Goal: Task Accomplishment & Management: Complete application form

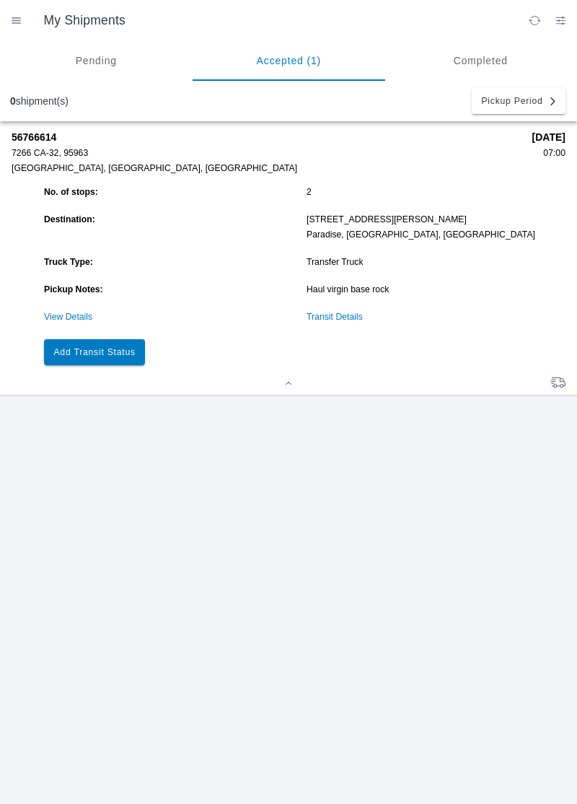
click at [0, 0] on slot "Add Transit Status" at bounding box center [0, 0] width 0 height 0
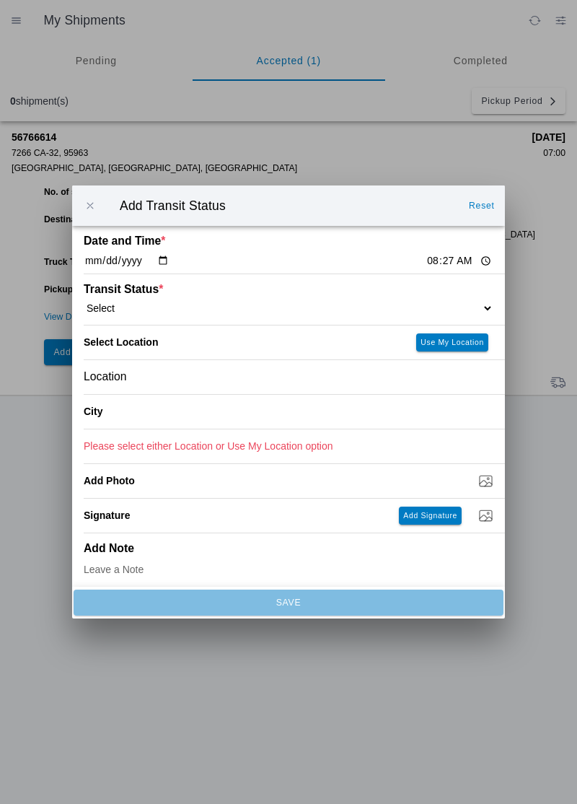
click at [426, 257] on input "08:27" at bounding box center [460, 260] width 68 height 15
type input "07:00"
click at [136, 307] on select "Select Arrive at Drop Off Arrive at Pickup Break Start Break Stop Depart Drop O…" at bounding box center [289, 308] width 410 height 13
select select "ARVPULOC"
click at [158, 370] on div "Location" at bounding box center [289, 377] width 410 height 34
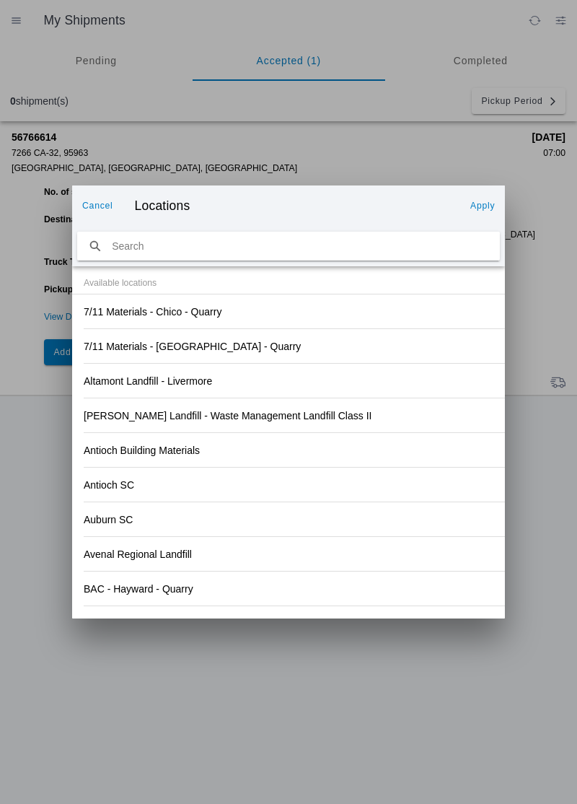
click at [346, 446] on div "Antioch Building Materials" at bounding box center [289, 450] width 410 height 34
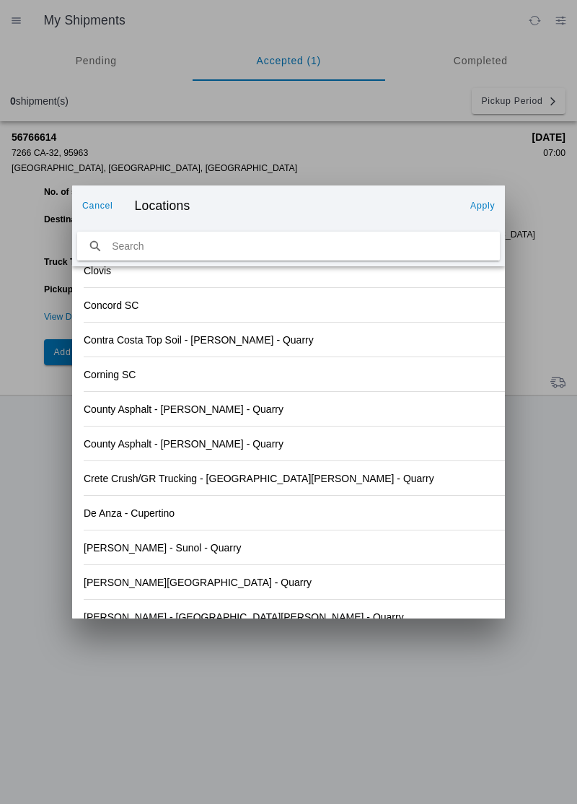
scroll to position [1505, 0]
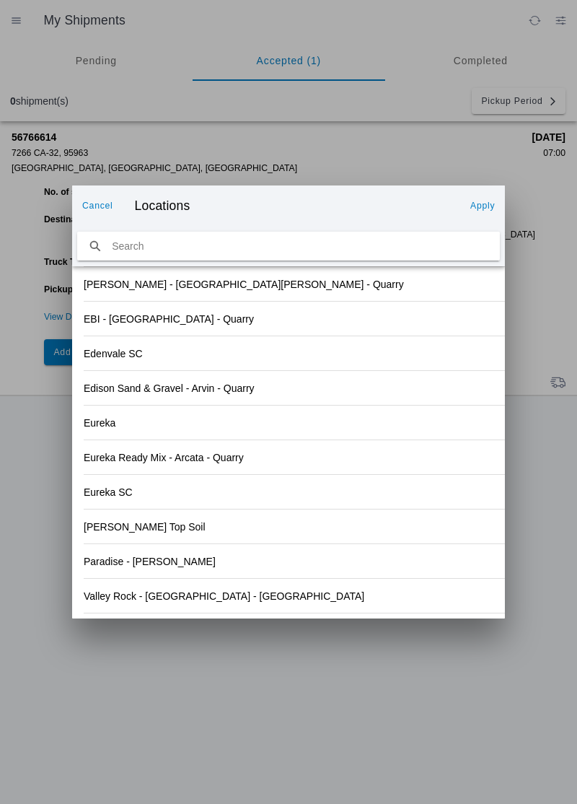
click at [230, 608] on div "Valley Rock - [GEOGRAPHIC_DATA] - [GEOGRAPHIC_DATA]" at bounding box center [289, 596] width 410 height 34
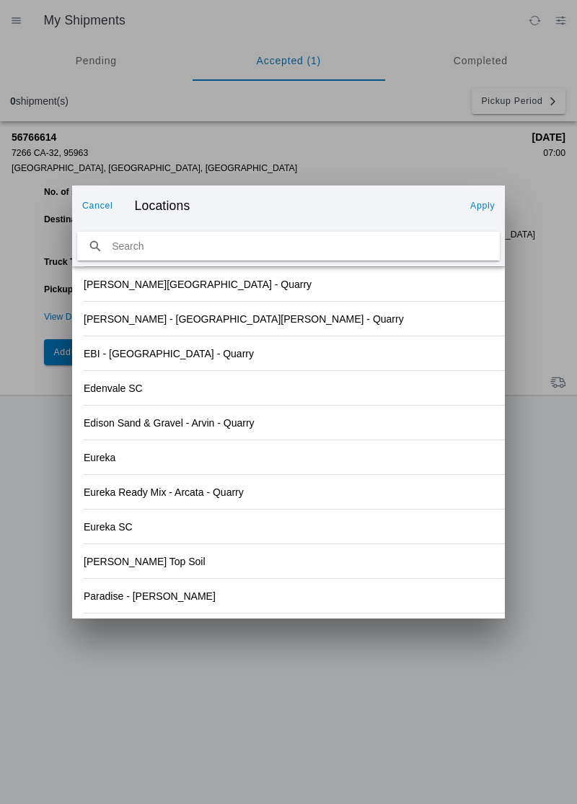
click at [0, 0] on slot "Apply" at bounding box center [0, 0] width 0 height 0
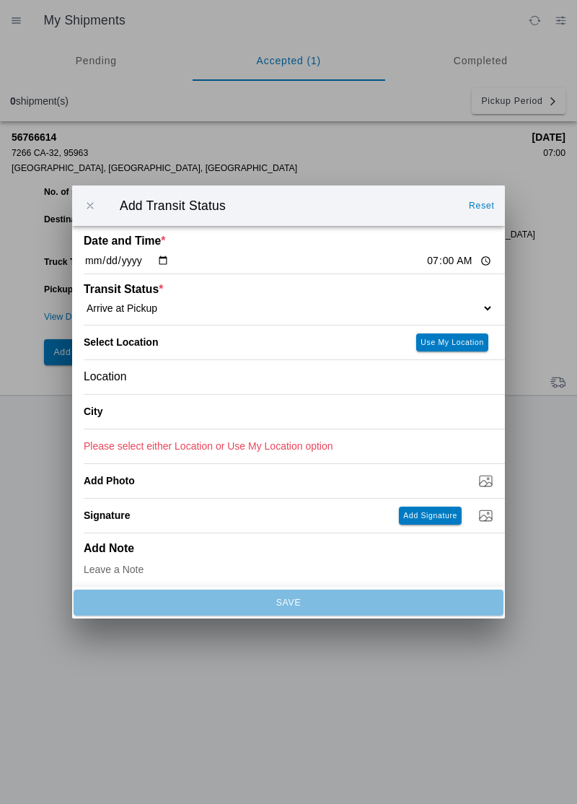
type input "Orland"
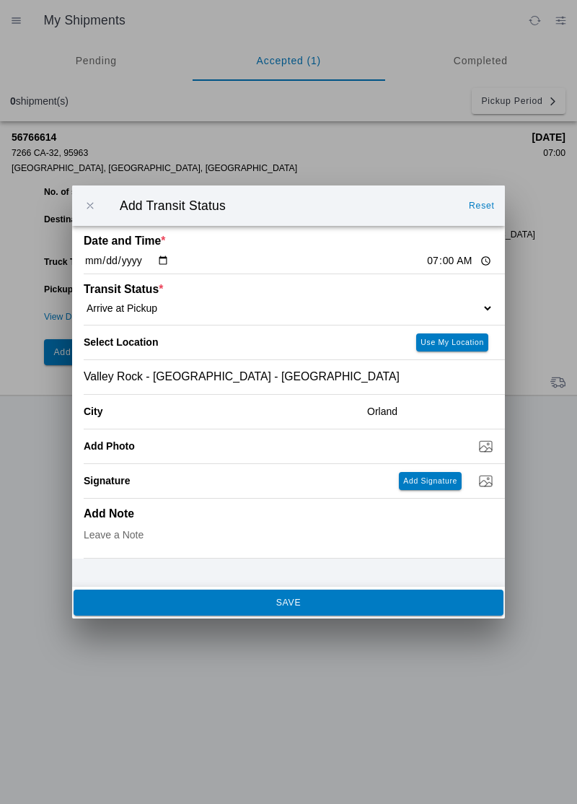
click at [271, 599] on span "SAVE" at bounding box center [288, 602] width 411 height 9
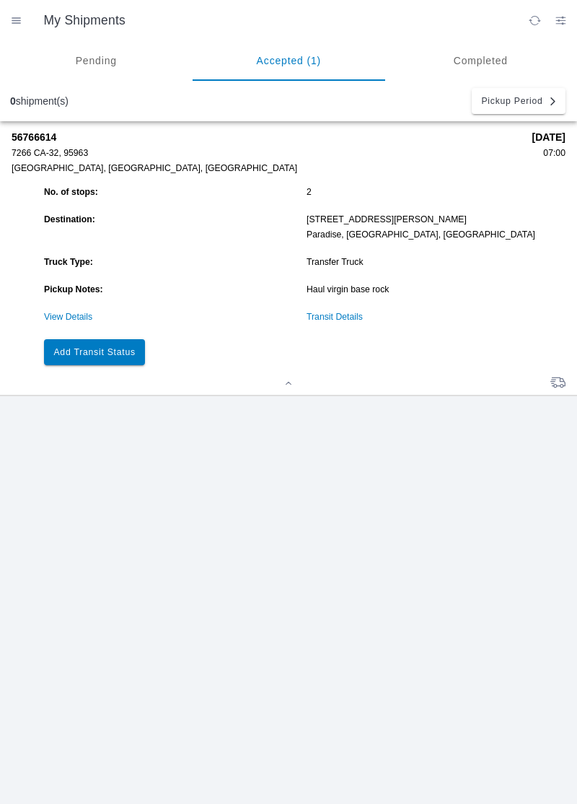
click at [117, 359] on button "Add Transit Status" at bounding box center [94, 352] width 101 height 26
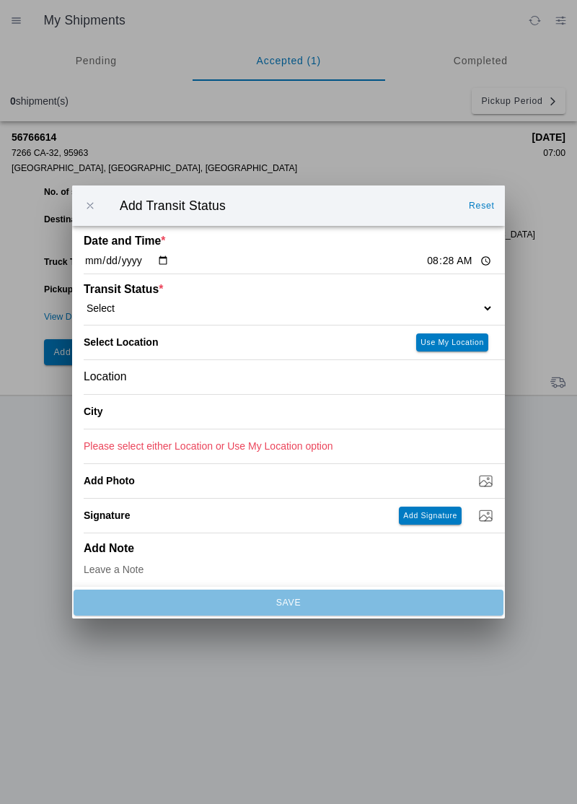
click at [426, 256] on input "08:28" at bounding box center [460, 260] width 68 height 15
type input "07:28"
click at [126, 310] on select "Select Arrive at Drop Off Arrive at Pickup Break Start Break Stop Depart Drop O…" at bounding box center [289, 308] width 410 height 13
select select "DPTPULOC"
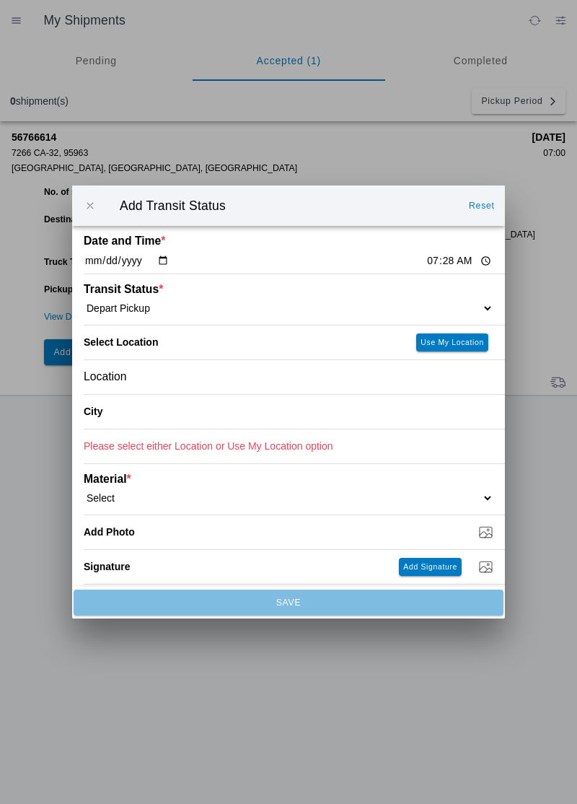
click at [180, 376] on div "Location" at bounding box center [289, 377] width 410 height 34
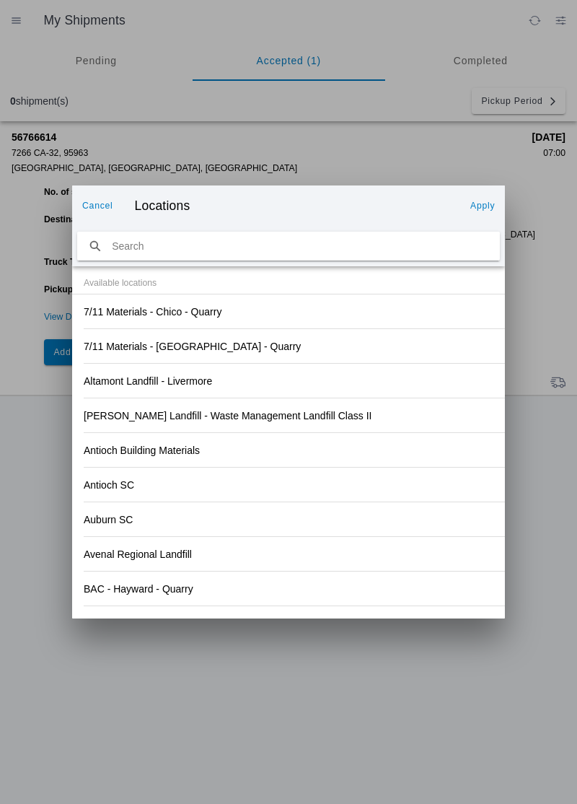
click at [359, 463] on div "Antioch Building Materials" at bounding box center [289, 450] width 410 height 34
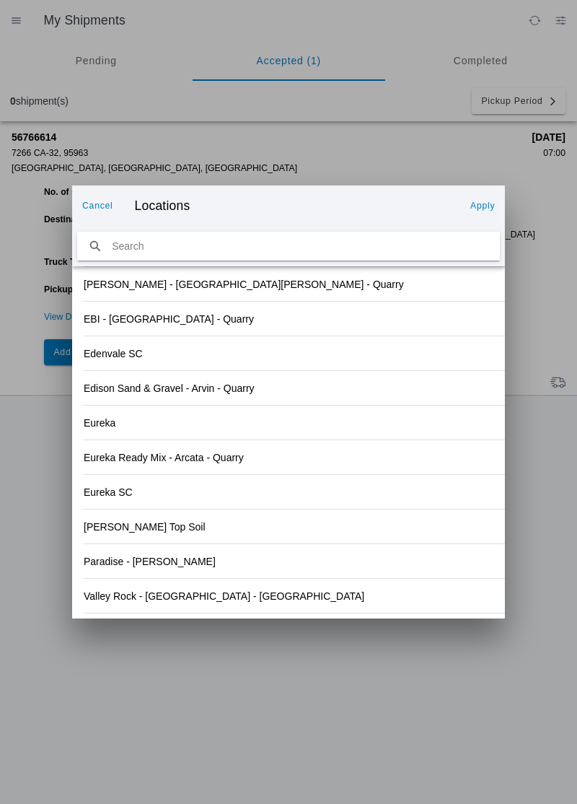
click at [0, 0] on slot "Valley Rock - [GEOGRAPHIC_DATA] - [GEOGRAPHIC_DATA]" at bounding box center [0, 0] width 0 height 0
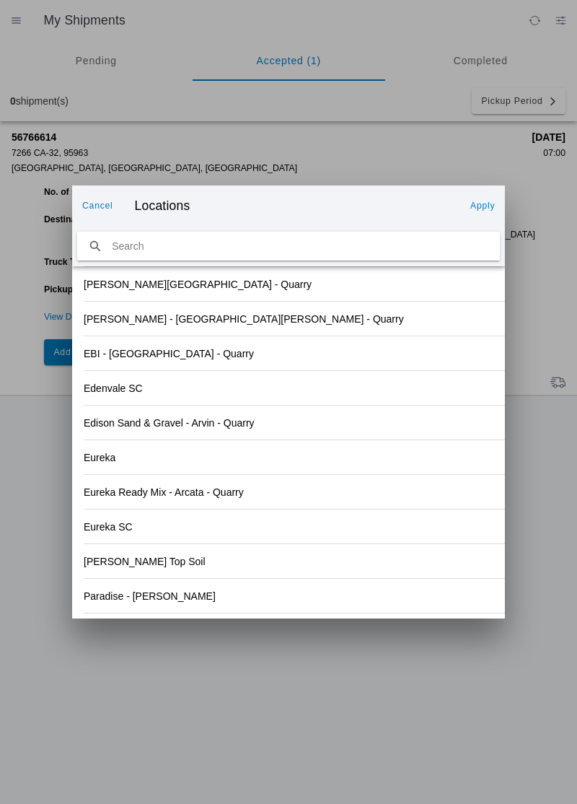
click at [0, 0] on slot "Apply" at bounding box center [0, 0] width 0 height 0
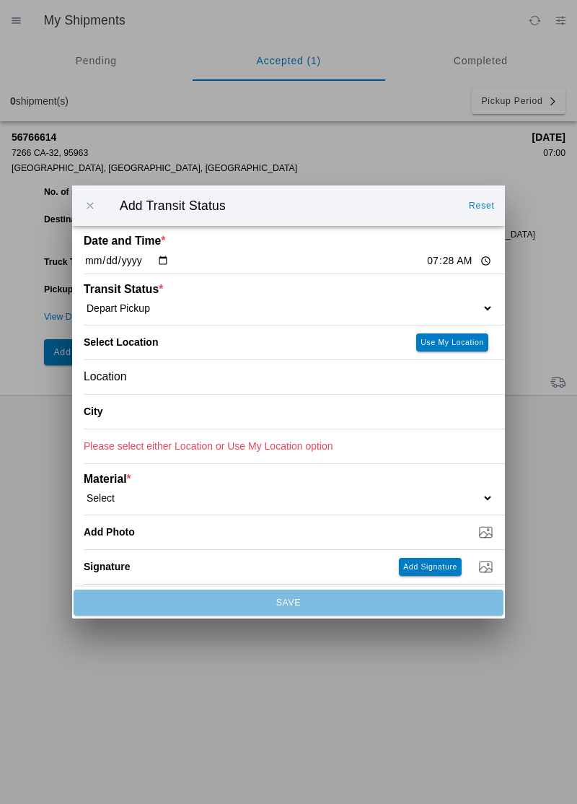
type input "Orland"
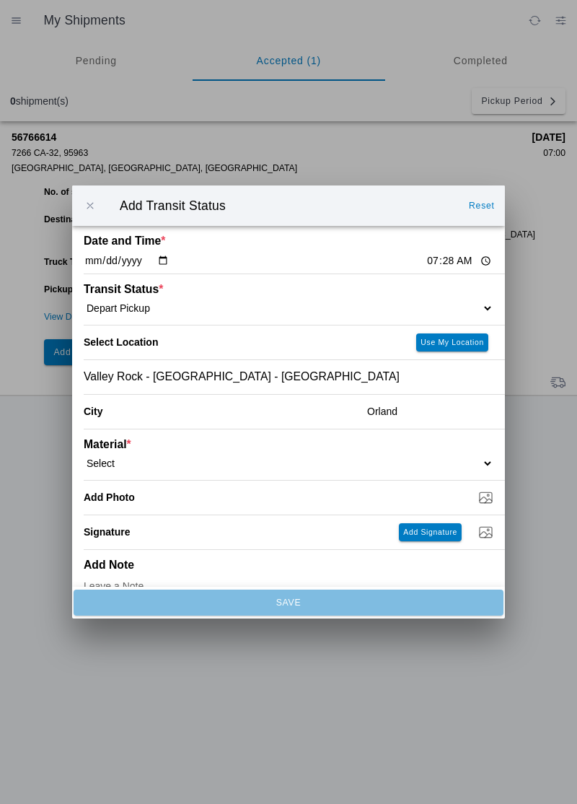
click at [152, 458] on select "Select 1" x 3" Rock 1" x 4" Rock 2" x 4" Rock Asphalt Cold Patch Backfill Spec …" at bounding box center [289, 463] width 410 height 13
select select "708651"
click at [199, 502] on input "Dump / Quarry Tag *" at bounding box center [295, 497] width 422 height 16
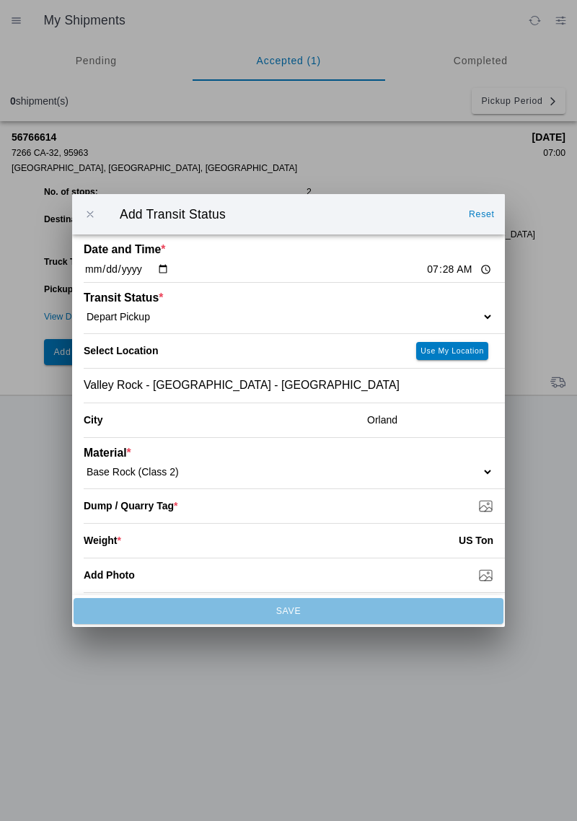
type input "C:\fakepath\17575181472425413569174852921361.jpg"
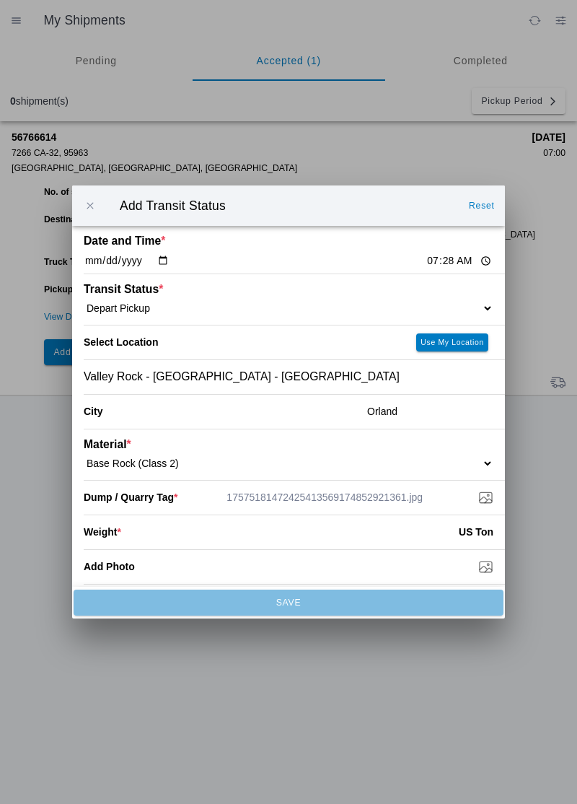
click at [165, 535] on input "number" at bounding box center [290, 532] width 338 height 32
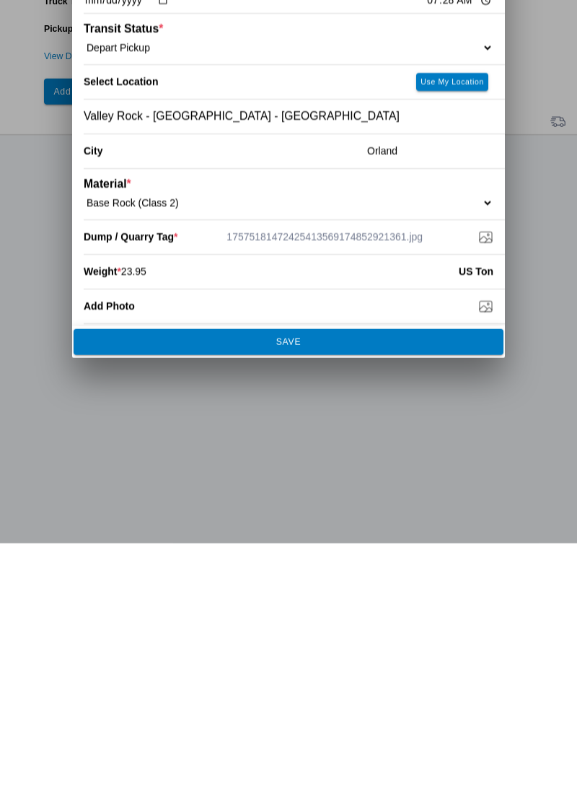
type input "23.95"
click at [328, 600] on span "SAVE" at bounding box center [288, 602] width 411 height 9
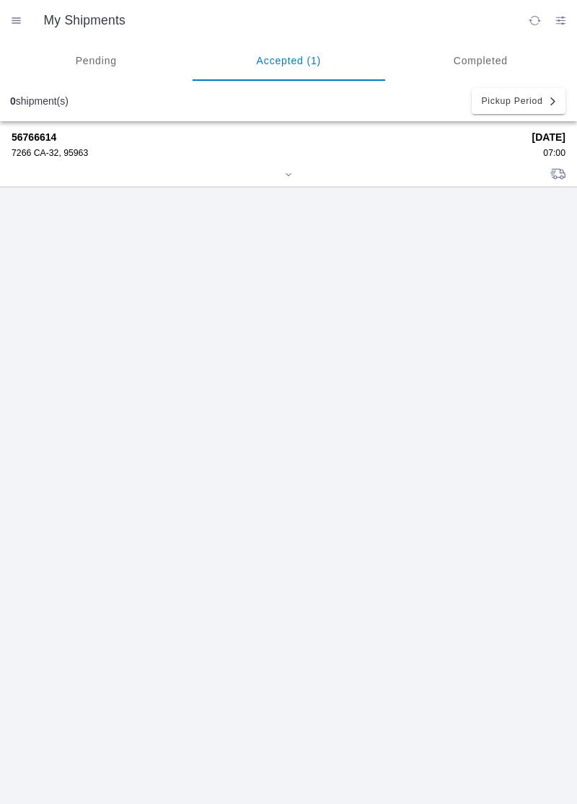
click at [40, 154] on div "7266 CA-32, 95963" at bounding box center [267, 153] width 511 height 10
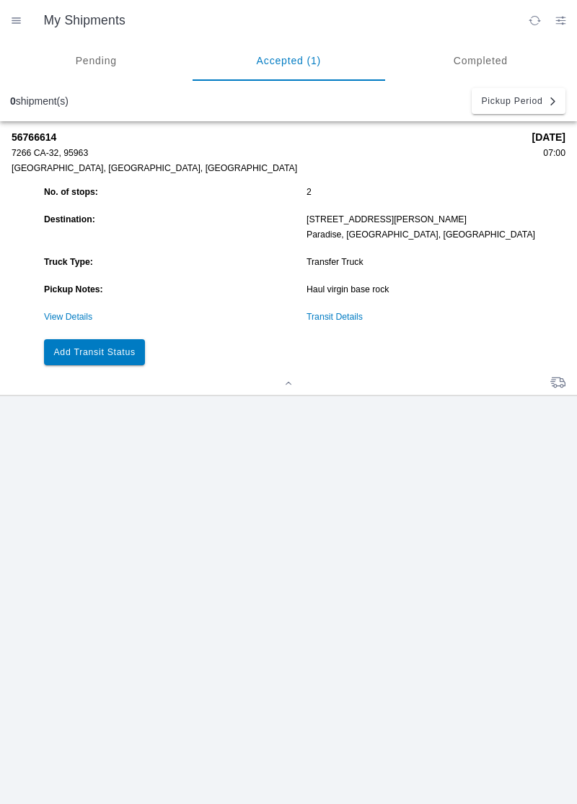
click at [108, 358] on button "Add Transit Status" at bounding box center [94, 352] width 101 height 26
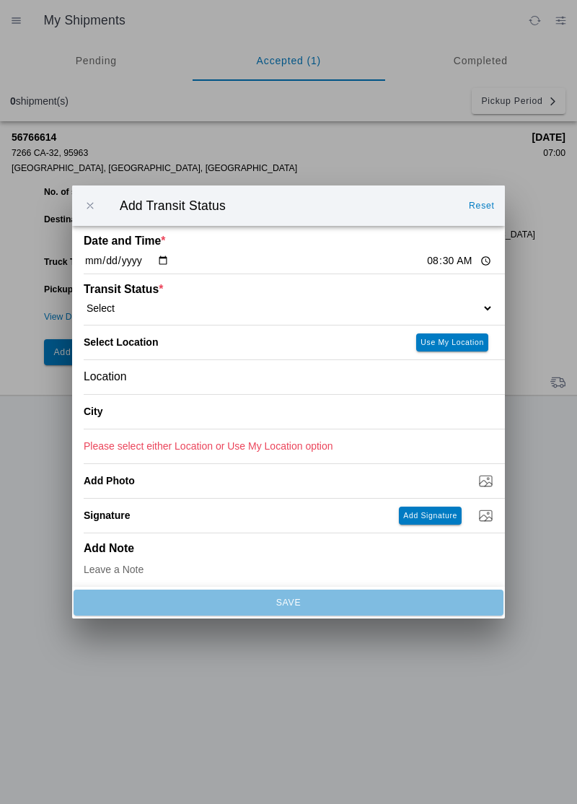
click at [426, 256] on input "08:30" at bounding box center [460, 260] width 68 height 15
type input "08:20"
click at [134, 304] on select "Select Arrive at Drop Off Arrive at Pickup Break Start Break Stop Depart Drop O…" at bounding box center [289, 308] width 410 height 13
select select "ARVDLVLOC"
click at [182, 380] on div "Location" at bounding box center [289, 377] width 410 height 34
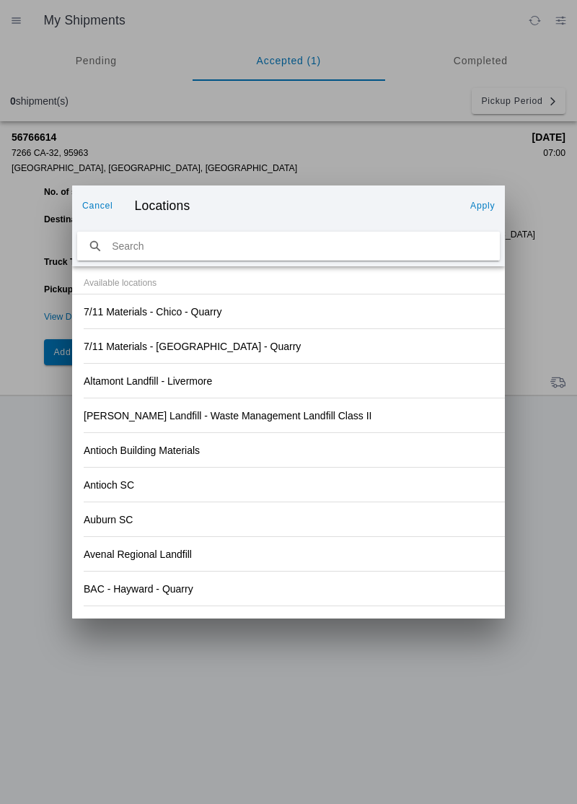
click at [336, 461] on div "Antioch Building Materials" at bounding box center [289, 450] width 410 height 34
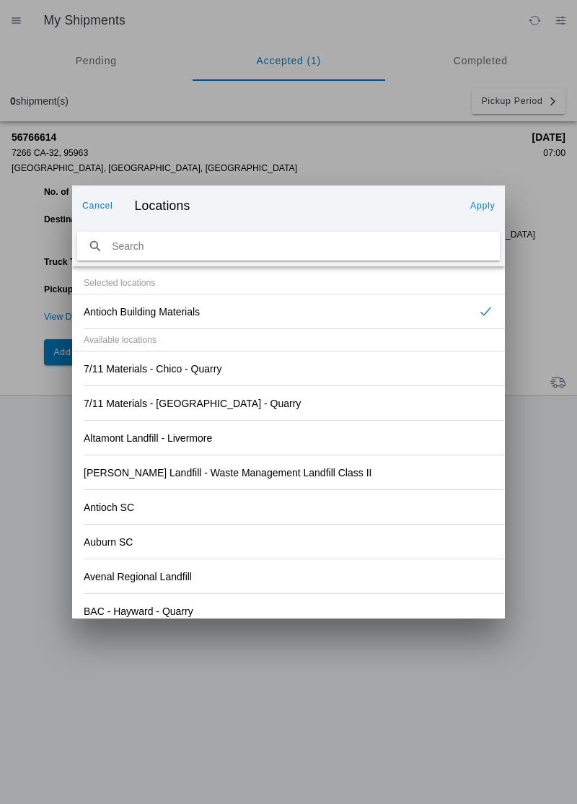
click at [297, 504] on div "Antioch SC" at bounding box center [289, 507] width 410 height 34
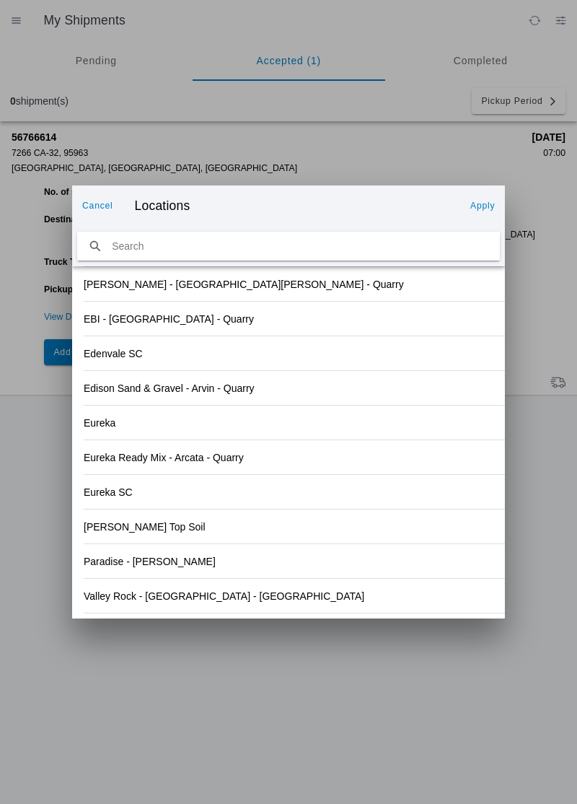
click at [172, 563] on div "Paradise - [PERSON_NAME]" at bounding box center [289, 561] width 410 height 34
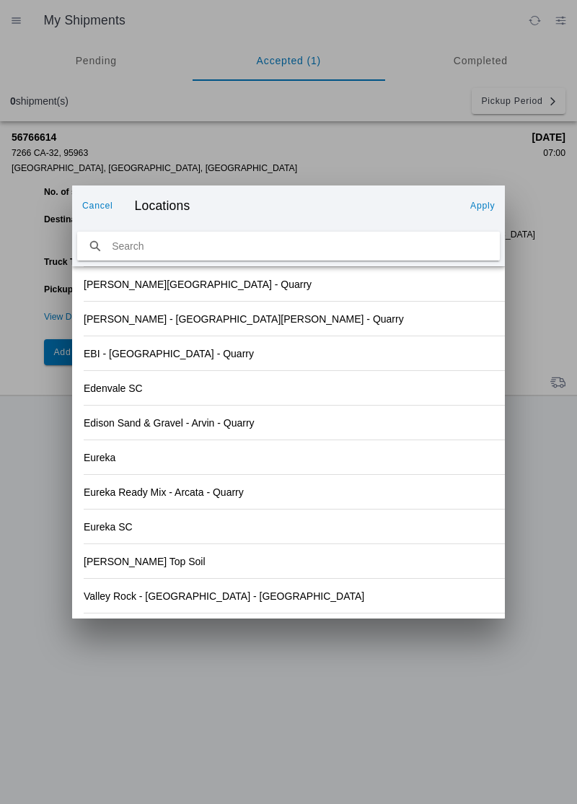
click at [0, 0] on slot "Apply" at bounding box center [0, 0] width 0 height 0
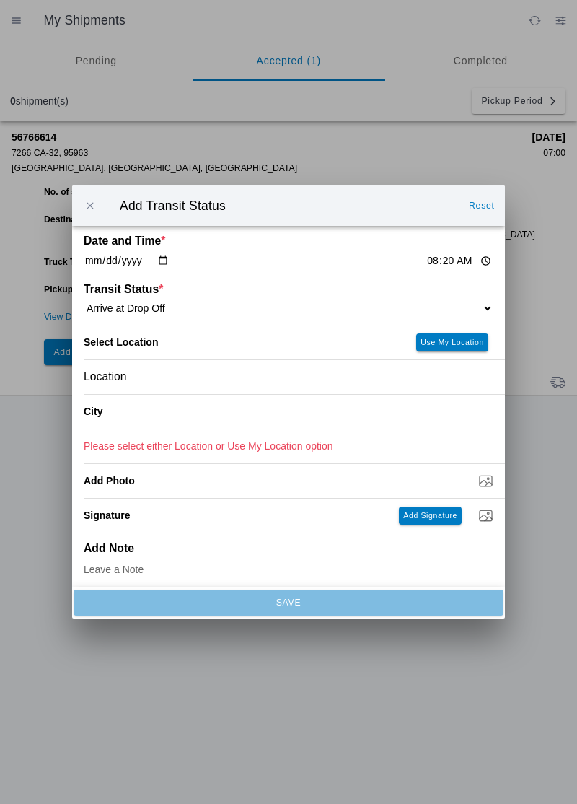
type input "Paradise"
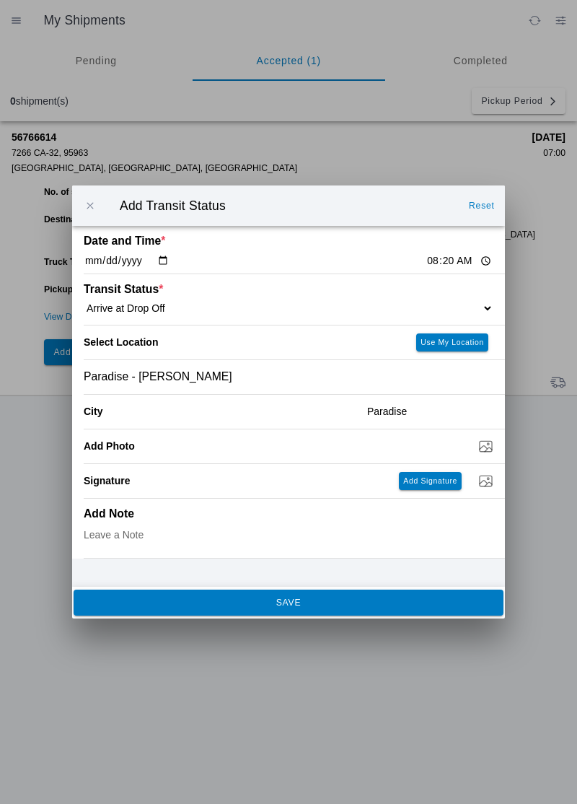
click at [263, 600] on span "SAVE" at bounding box center [288, 602] width 411 height 9
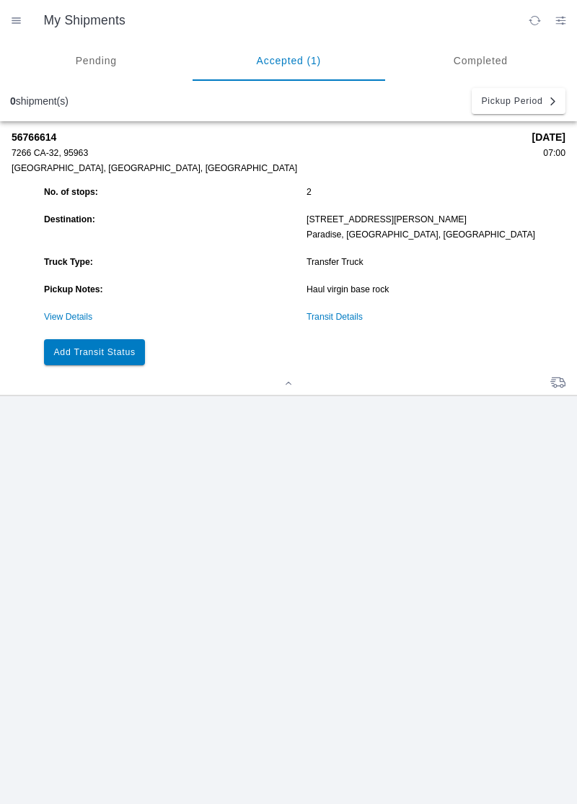
click at [0, 0] on slot "Add Transit Status" at bounding box center [0, 0] width 0 height 0
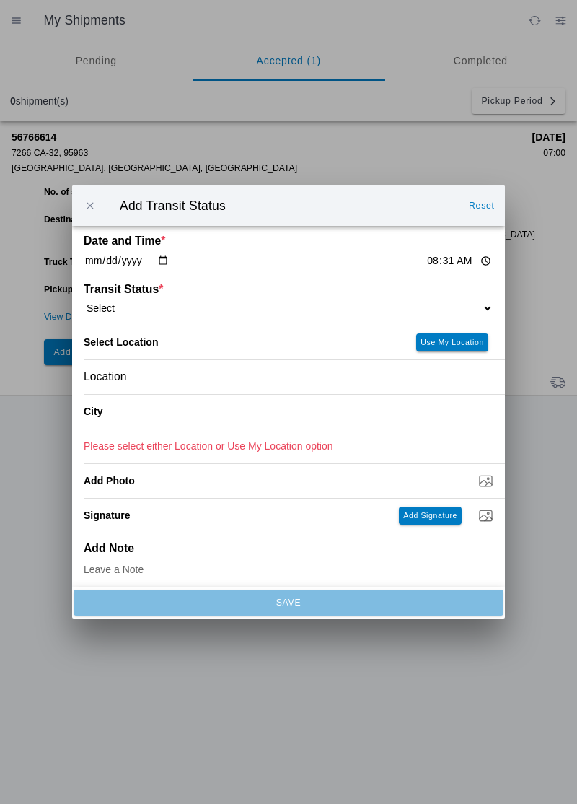
click at [426, 260] on input "08:31" at bounding box center [460, 260] width 68 height 15
click at [143, 308] on select "Select Arrive at Drop Off Arrive at Pickup Break Start Break Stop Depart Drop O…" at bounding box center [289, 308] width 410 height 13
select select "DPTDLVLOC"
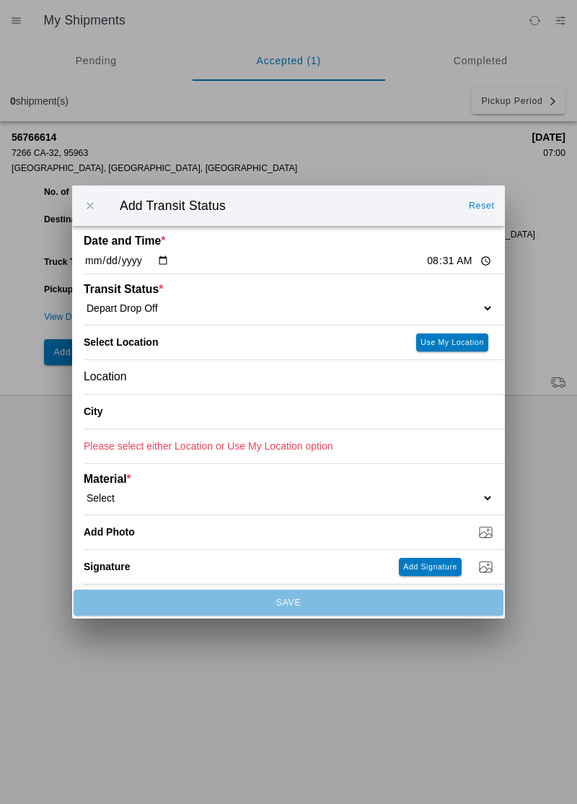
click at [157, 380] on div "Location" at bounding box center [289, 377] width 410 height 34
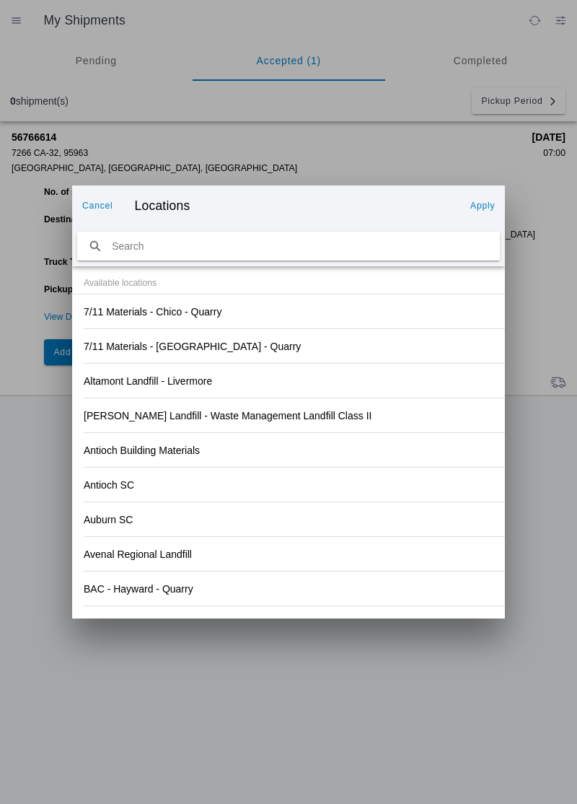
click at [345, 470] on div "Antioch SC" at bounding box center [289, 485] width 410 height 34
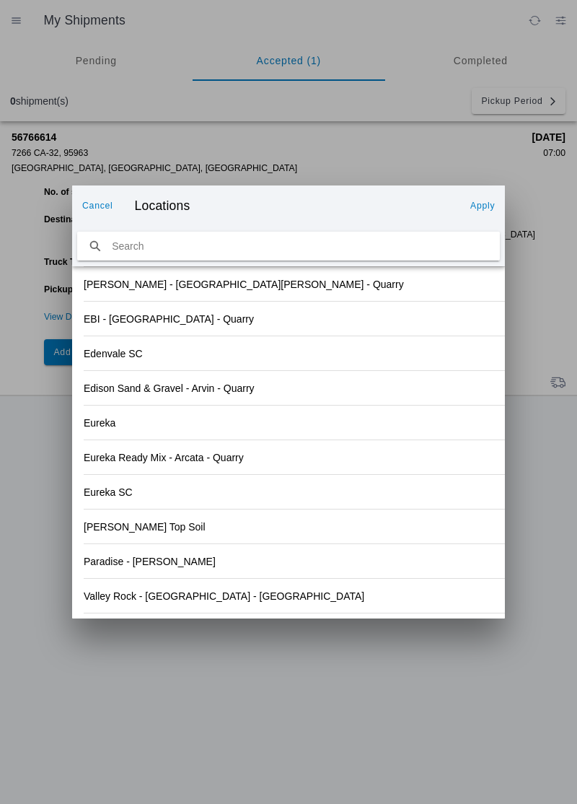
click at [196, 564] on div "Paradise - [PERSON_NAME]" at bounding box center [289, 561] width 410 height 34
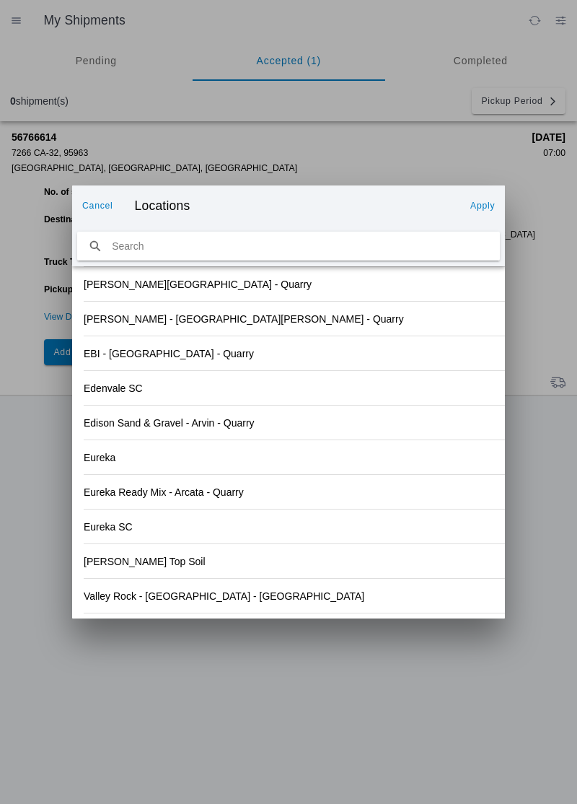
click at [481, 199] on button "Apply" at bounding box center [483, 205] width 36 height 23
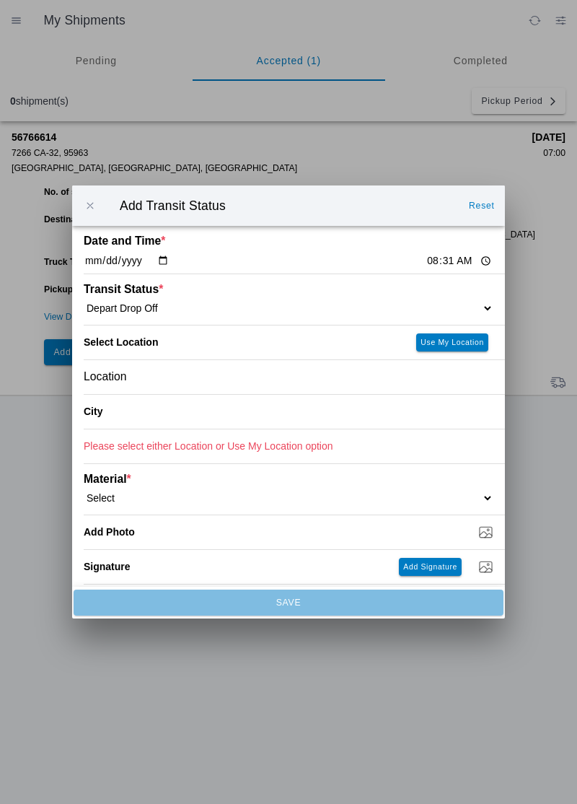
type input "Paradise"
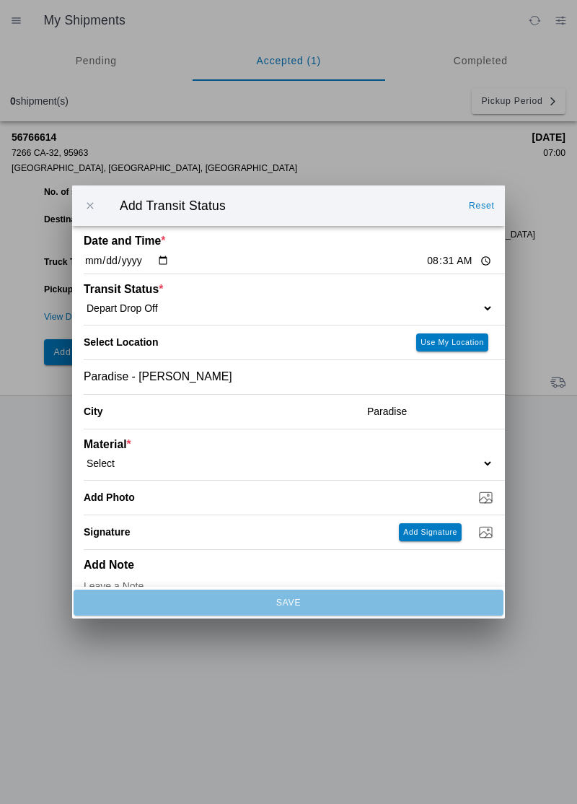
click at [154, 459] on select "Select 1" x 3" Rock 1" x 4" Rock 2" x 4" Rock Asphalt Cold Patch Backfill Spec …" at bounding box center [289, 463] width 410 height 13
select select "708651"
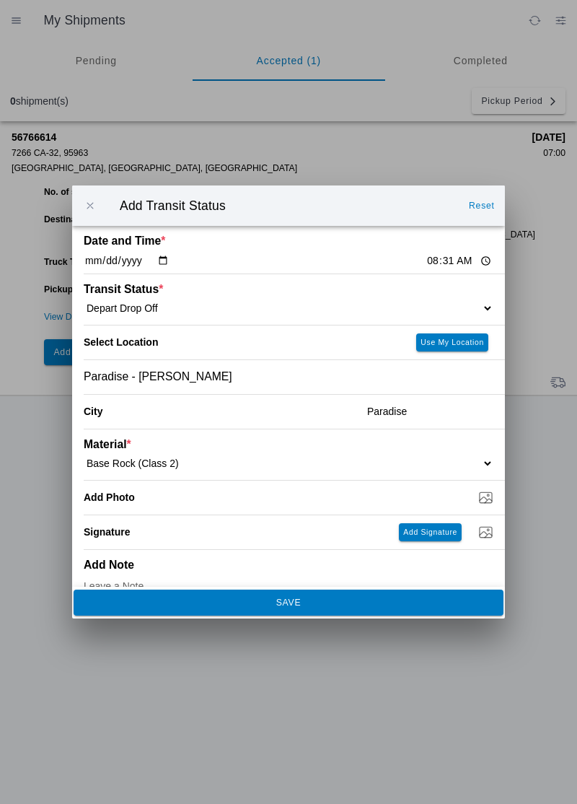
click at [261, 609] on button "SAVE" at bounding box center [289, 603] width 430 height 26
